Goal: Information Seeking & Learning: Obtain resource

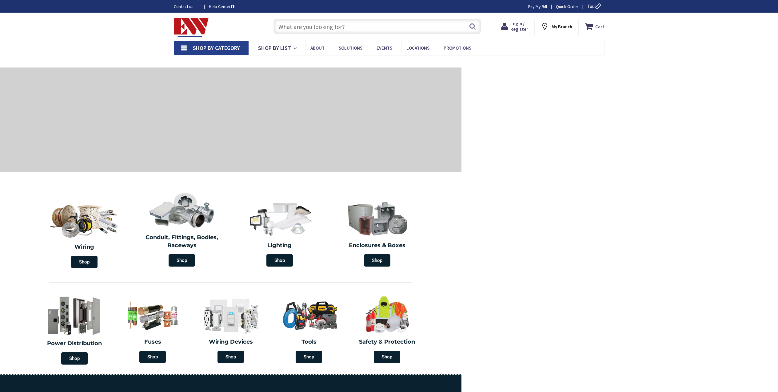
click at [328, 28] on input "text" at bounding box center [378, 26] width 208 height 15
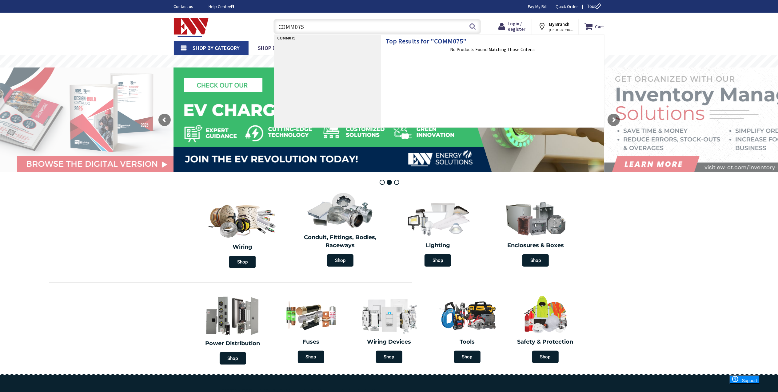
click at [297, 26] on input "COMM075" at bounding box center [378, 26] width 208 height 15
click at [307, 28] on input "COM75" at bounding box center [378, 26] width 208 height 15
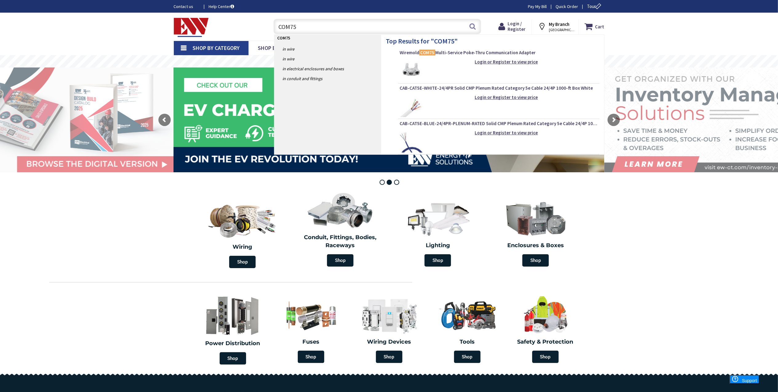
type input "COM75"
click at [415, 64] on img at bounding box center [411, 69] width 23 height 23
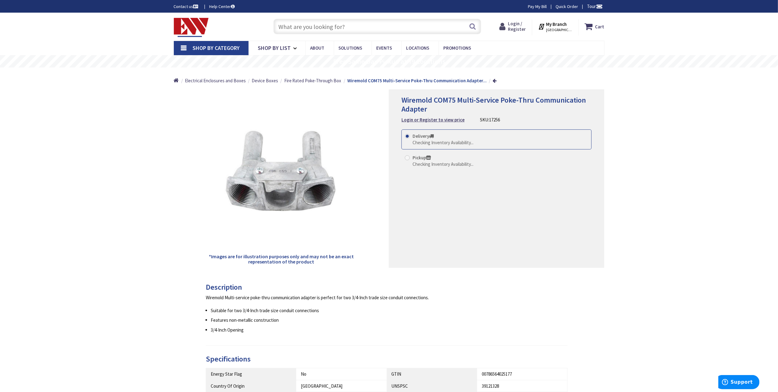
click at [521, 24] on span "Login / Register" at bounding box center [517, 26] width 18 height 11
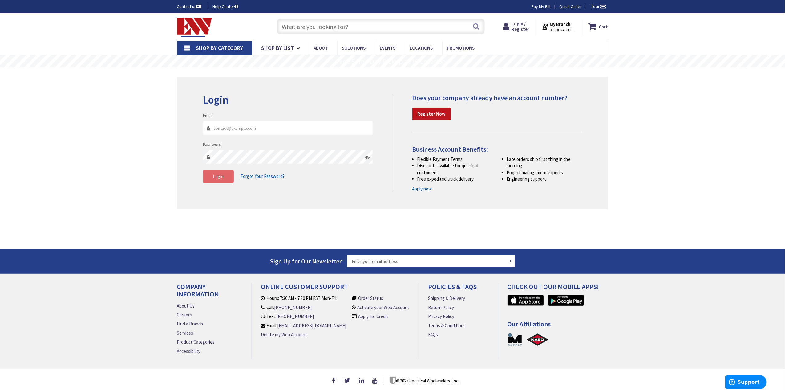
type input "bobn@tandtelectrical.com"
click at [219, 175] on span "Login" at bounding box center [218, 176] width 11 height 6
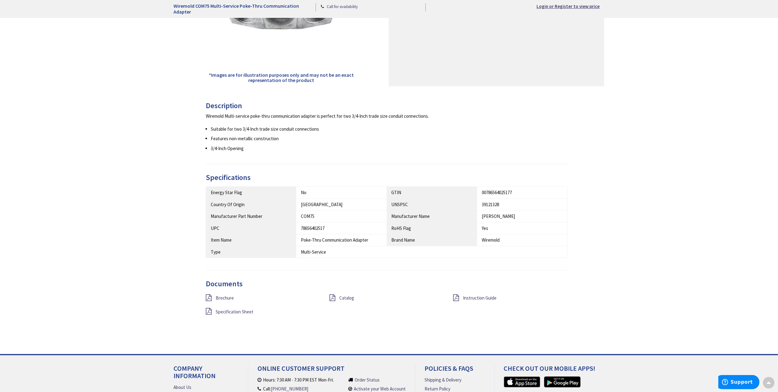
scroll to position [205, 0]
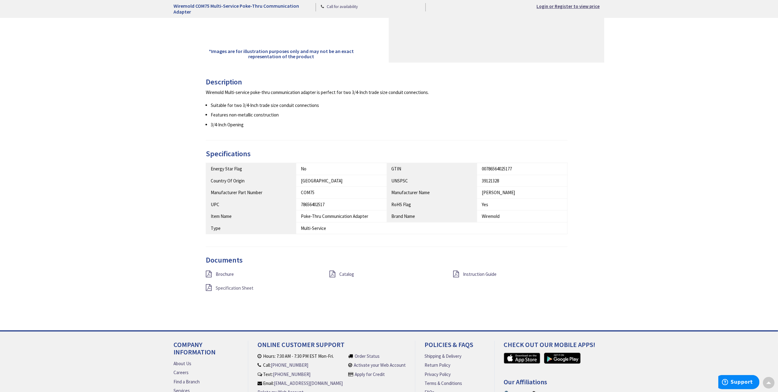
click at [229, 287] on span "Specification Sheet" at bounding box center [235, 288] width 38 height 6
click at [481, 273] on span "Instruction Guide" at bounding box center [480, 274] width 34 height 6
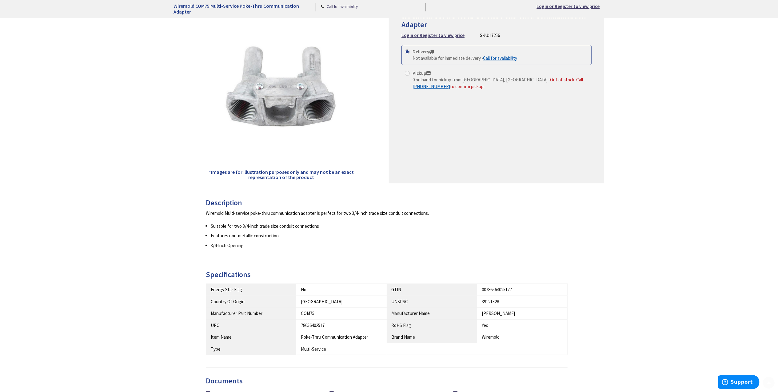
scroll to position [289, 0]
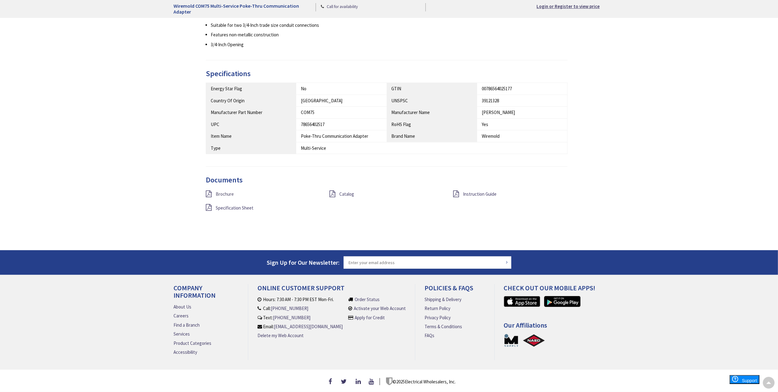
click at [217, 191] on span "Brochure" at bounding box center [225, 194] width 18 height 6
click at [348, 191] on span "Catalog" at bounding box center [347, 194] width 15 height 6
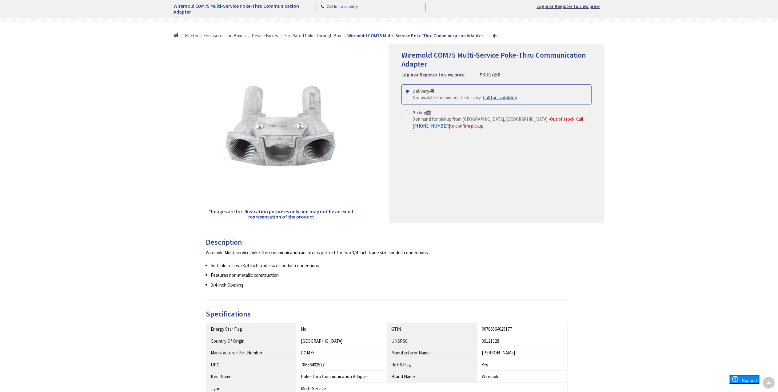
scroll to position [2, 0]
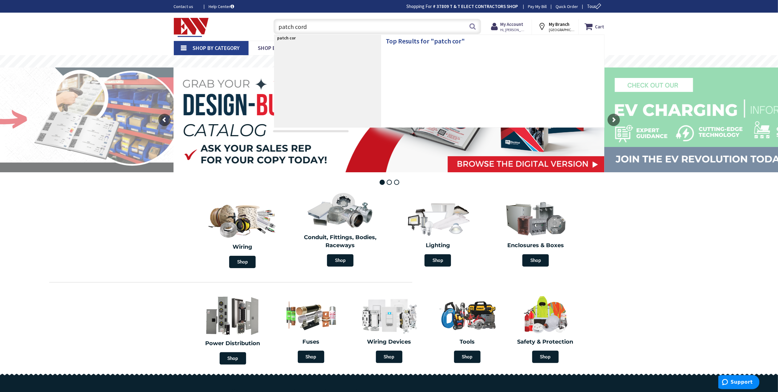
type input "patch cords"
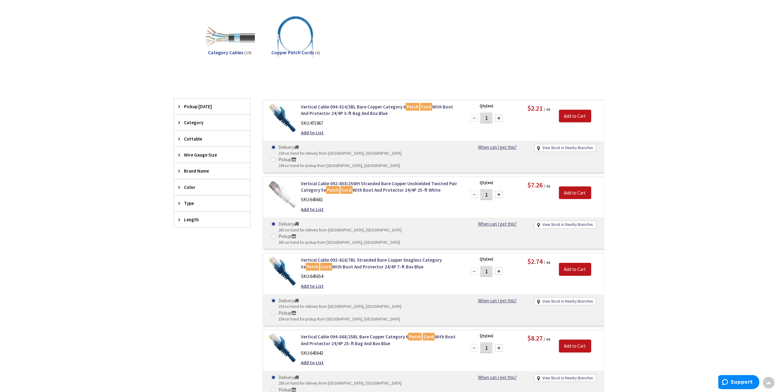
click at [183, 119] on div "Category" at bounding box center [212, 123] width 76 height 16
click at [190, 146] on span "Category Cables" at bounding box center [212, 145] width 76 height 10
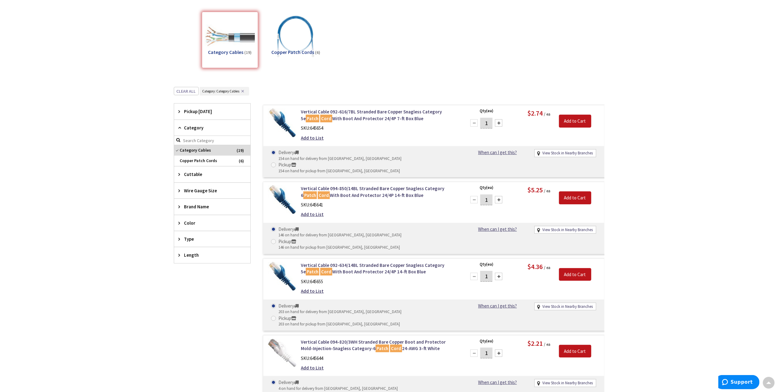
click at [179, 241] on icon at bounding box center [181, 238] width 5 height 5
click at [196, 300] on span "Category 5e" at bounding box center [212, 299] width 76 height 10
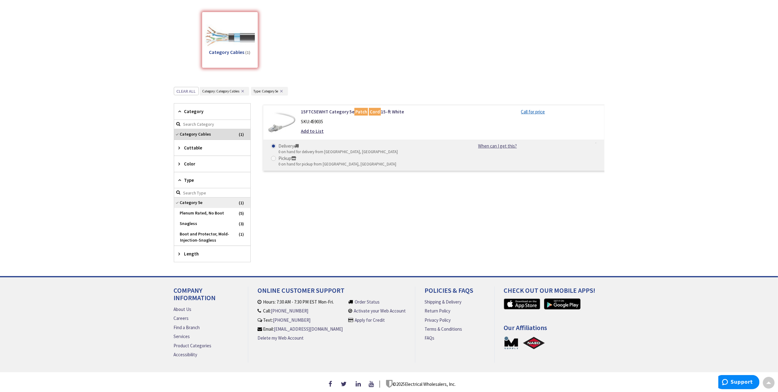
click at [177, 203] on span "Category 5e" at bounding box center [212, 202] width 76 height 10
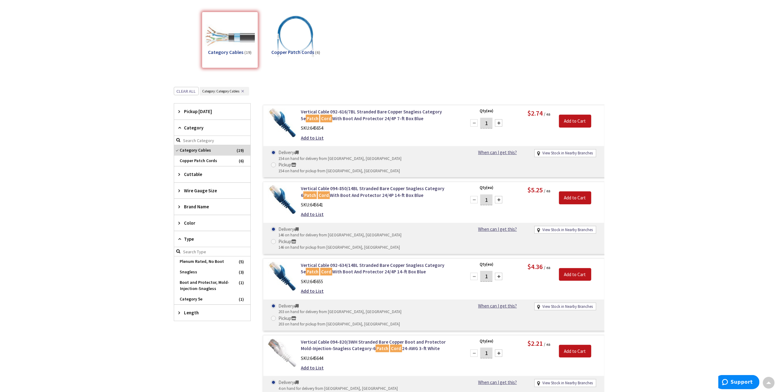
click at [179, 223] on icon at bounding box center [181, 222] width 5 height 5
click at [197, 244] on span "Blue" at bounding box center [212, 245] width 76 height 10
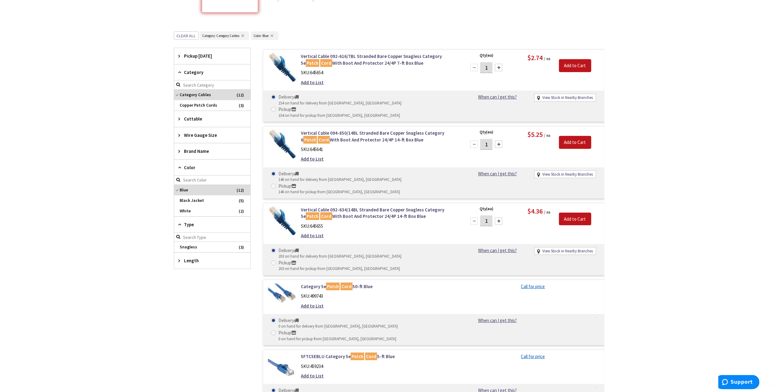
scroll to position [239, 0]
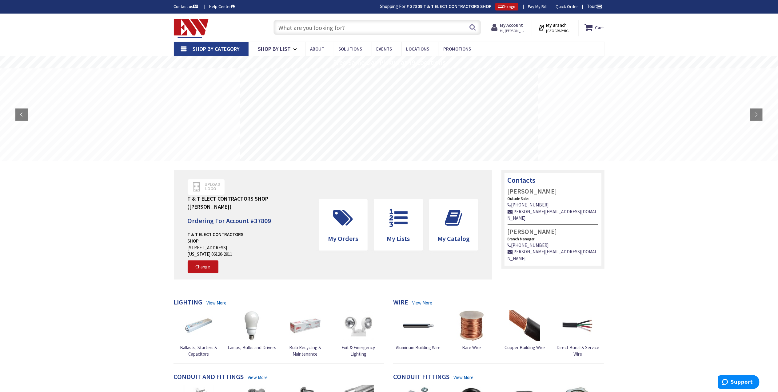
click at [520, 26] on strong "My Account" at bounding box center [511, 25] width 23 height 6
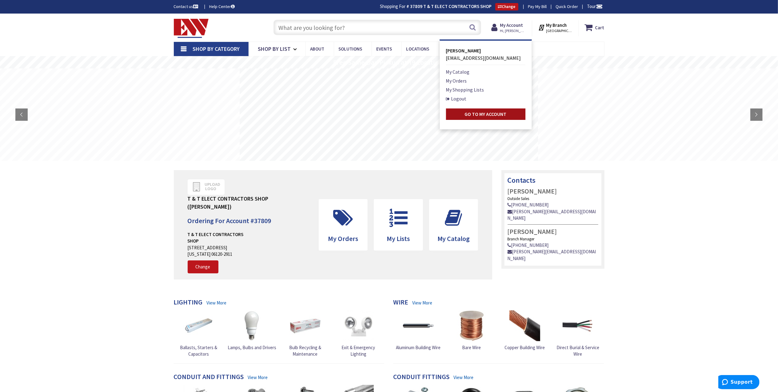
click at [461, 115] on link "Go to My Account" at bounding box center [485, 113] width 79 height 11
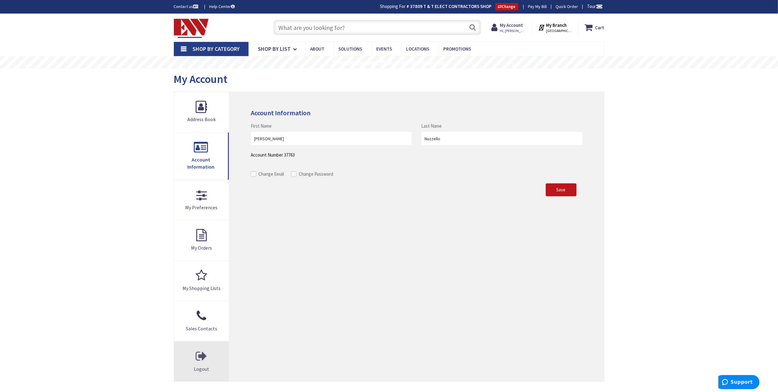
click at [200, 351] on link "Logout" at bounding box center [201, 361] width 55 height 40
